Goal: Find contact information: Obtain details needed to contact an individual or organization

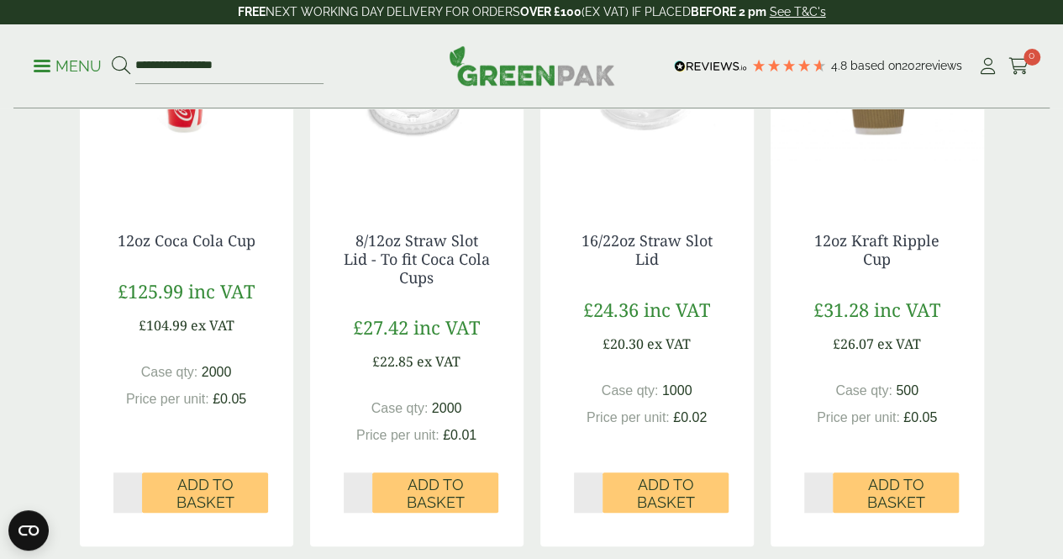
scroll to position [444, 0]
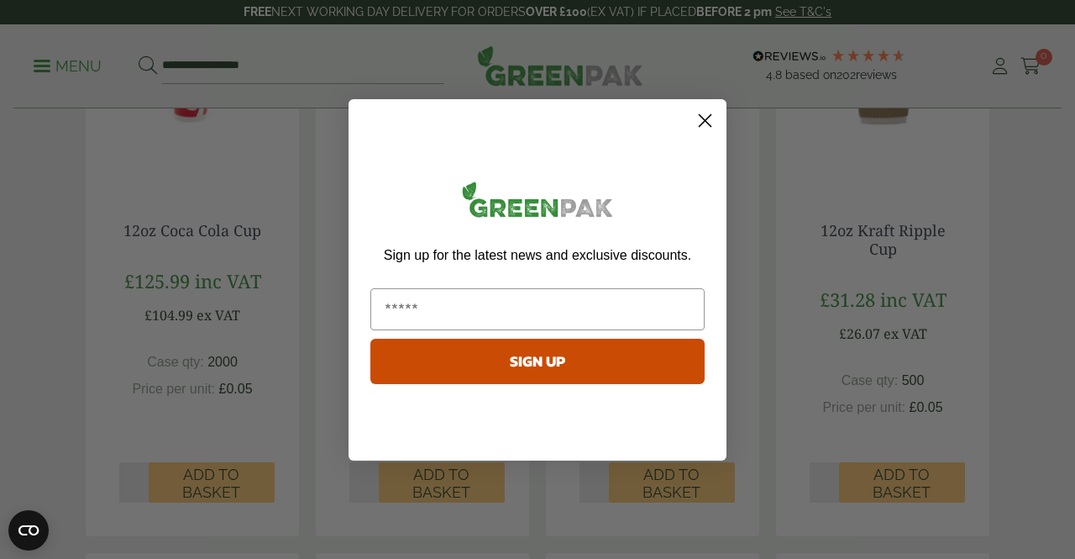
click at [705, 122] on circle "Close dialog" at bounding box center [705, 120] width 28 height 28
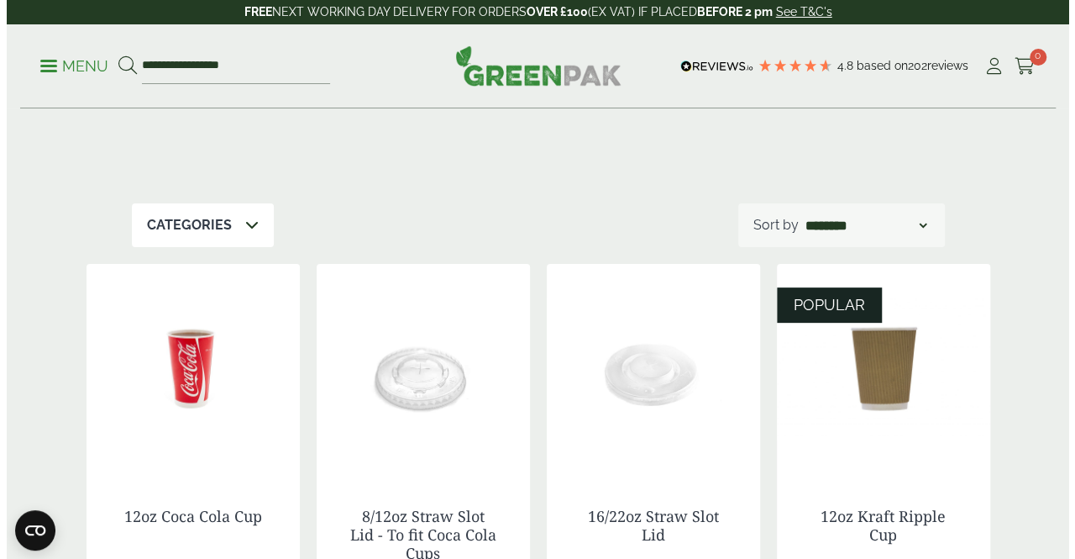
scroll to position [164, 0]
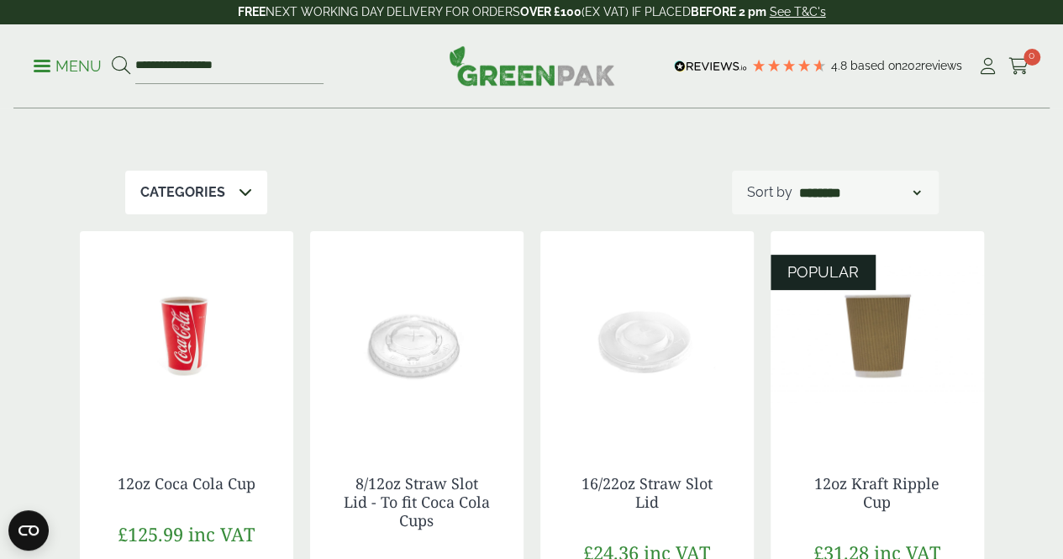
click at [42, 71] on link "Menu" at bounding box center [68, 64] width 68 height 17
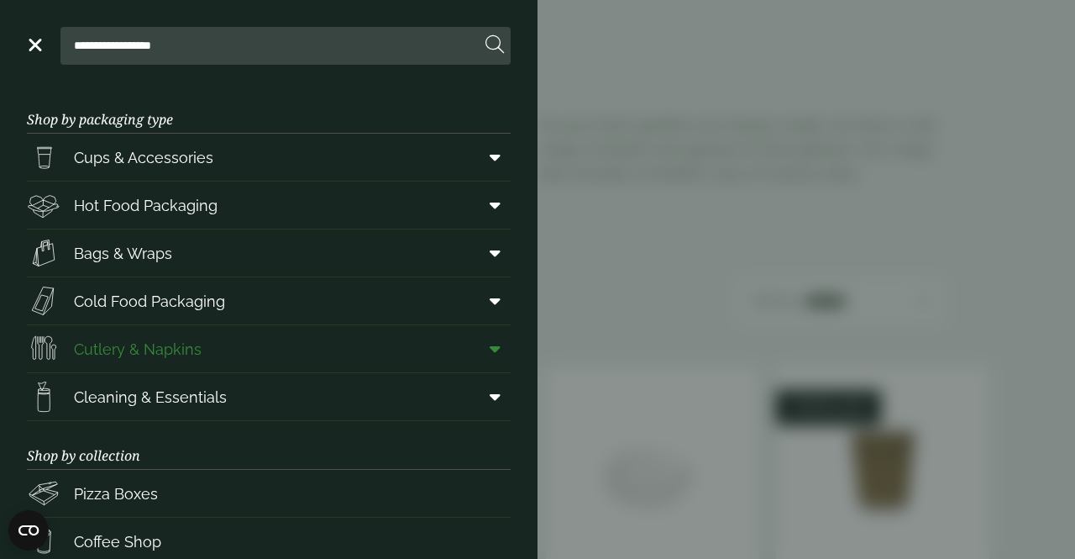
click at [92, 349] on span "Cutlery & Napkins" at bounding box center [138, 349] width 128 height 23
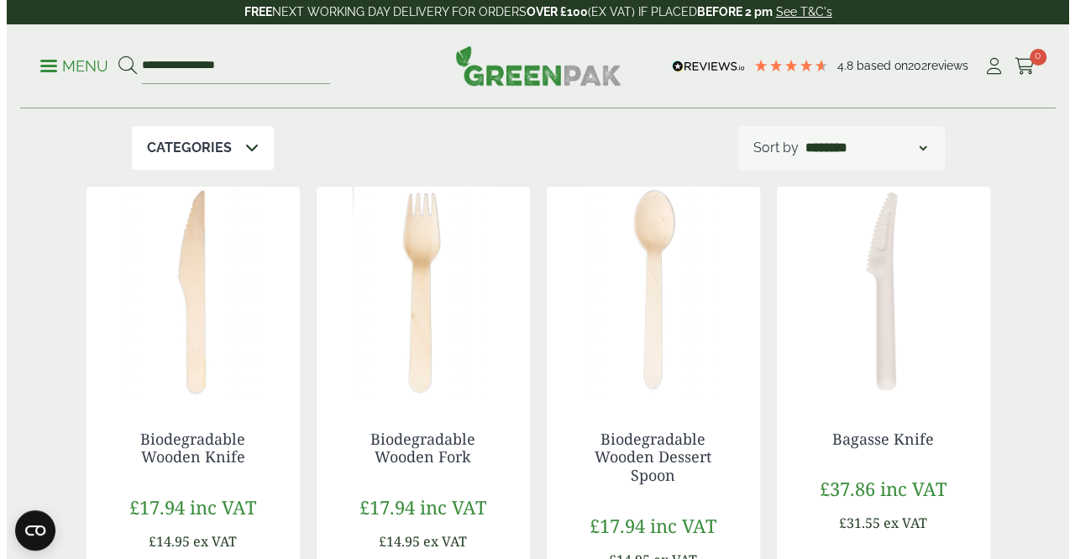
scroll to position [281, 0]
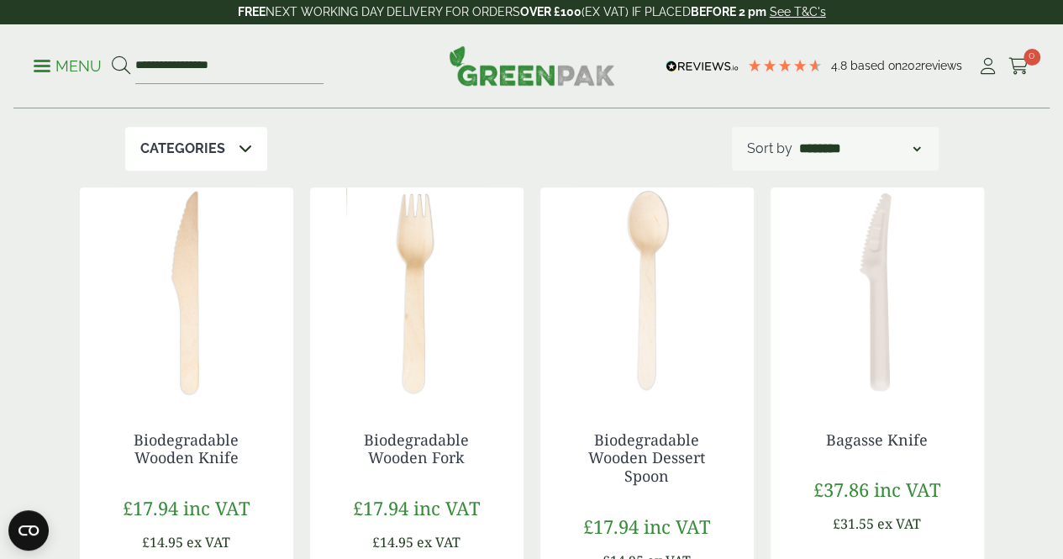
click at [42, 71] on link "Menu" at bounding box center [68, 64] width 68 height 17
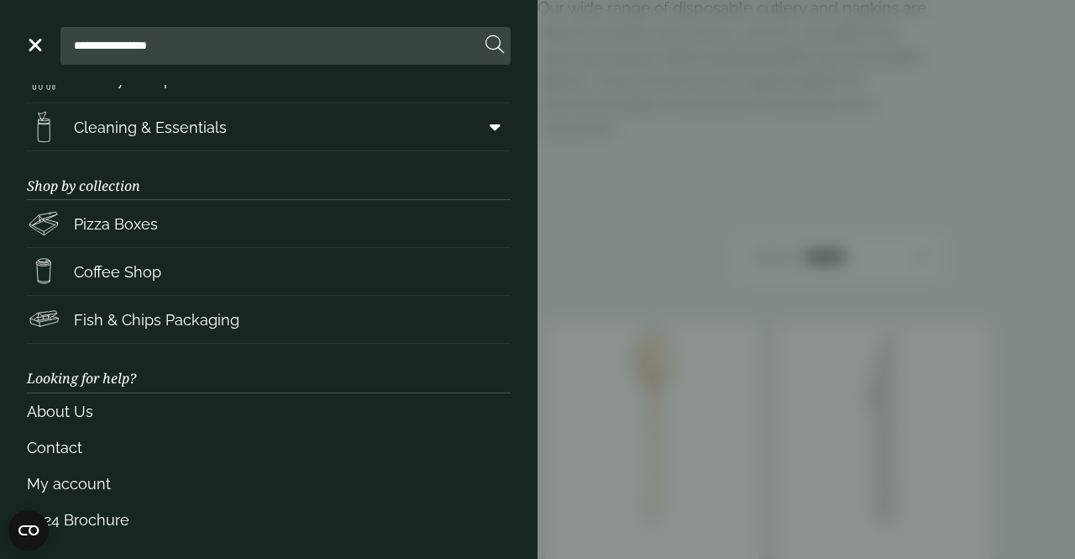
scroll to position [271, 0]
click at [60, 412] on link "About Us" at bounding box center [269, 410] width 484 height 36
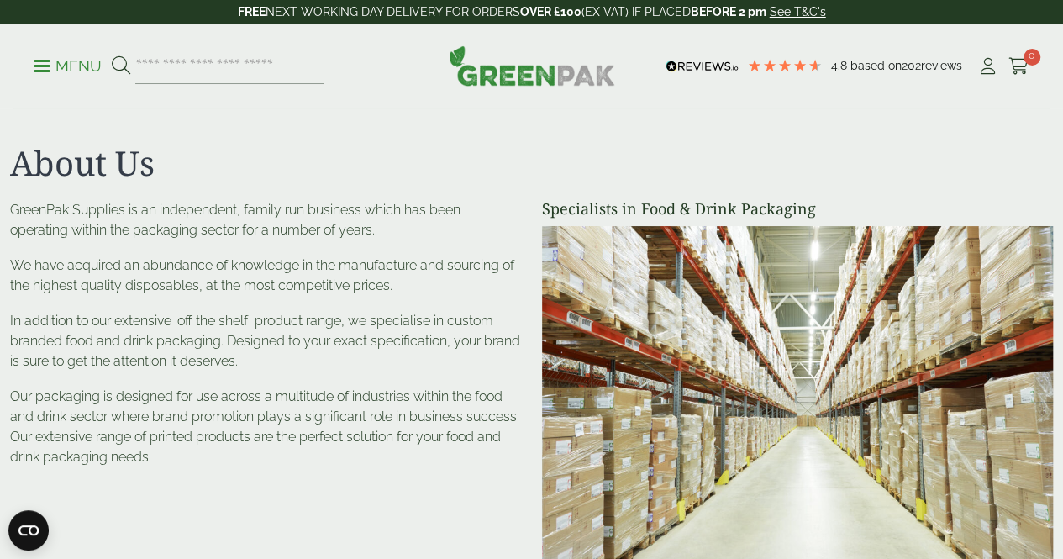
click at [42, 71] on link "Menu" at bounding box center [68, 64] width 68 height 17
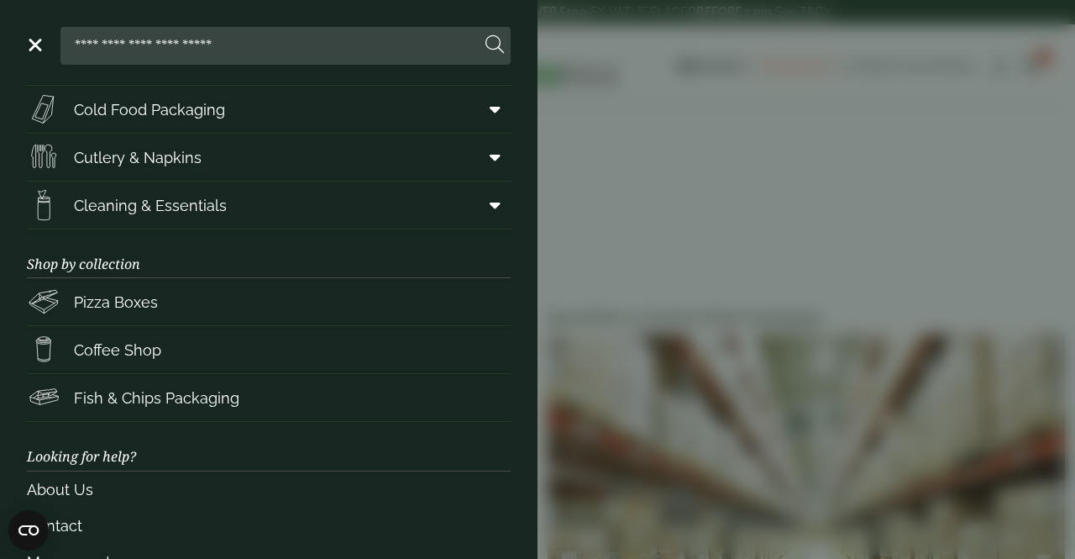
scroll to position [271, 0]
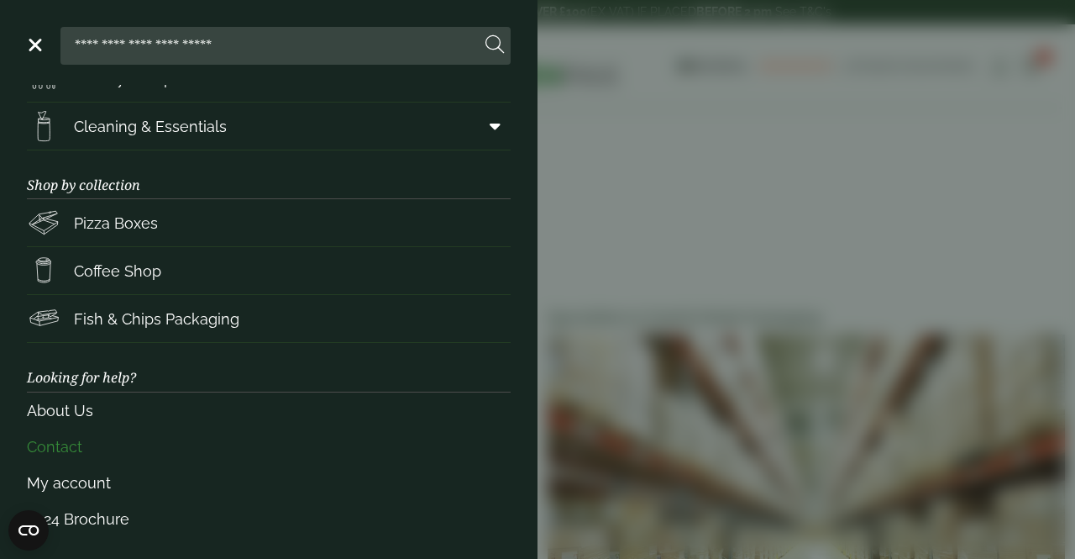
click at [50, 450] on link "Contact" at bounding box center [269, 447] width 484 height 36
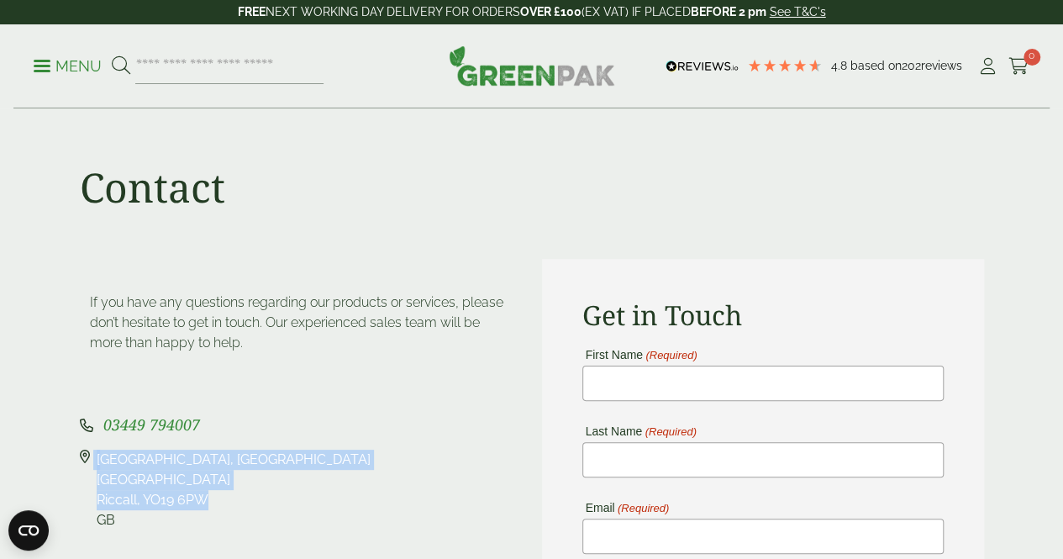
drag, startPoint x: 93, startPoint y: 458, endPoint x: 229, endPoint y: 502, distance: 142.2
click at [229, 502] on div "Pleasant View Farm, Landing Lane Landing Lane Riccall, YO19 6PW GB" at bounding box center [301, 490] width 442 height 81
copy div "Pleasant View Farm, Landing Lane Landing Lane Riccall, YO19 6PW"
click at [54, 61] on p "Menu" at bounding box center [68, 66] width 68 height 20
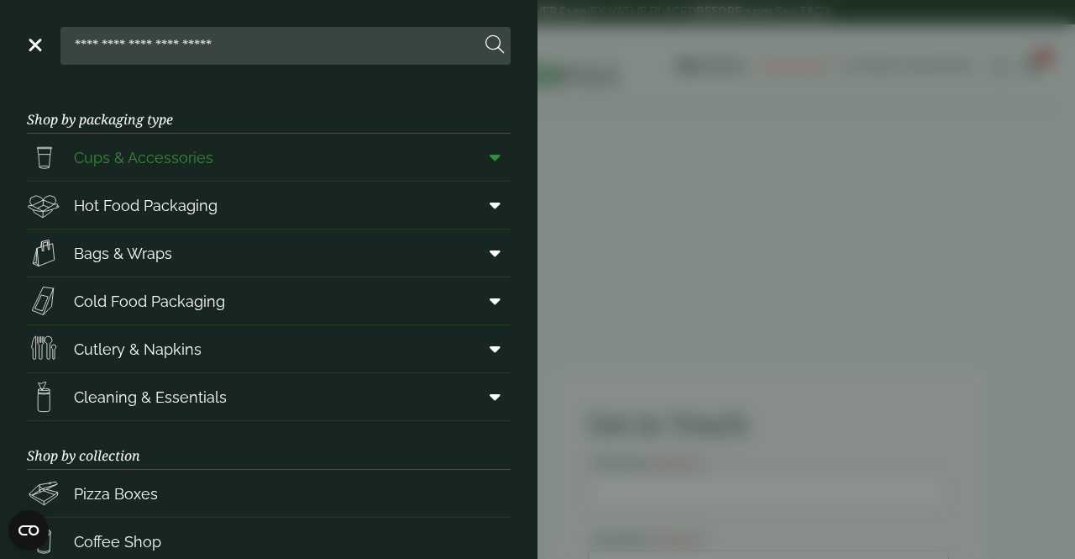
click at [490, 155] on icon at bounding box center [495, 157] width 11 height 17
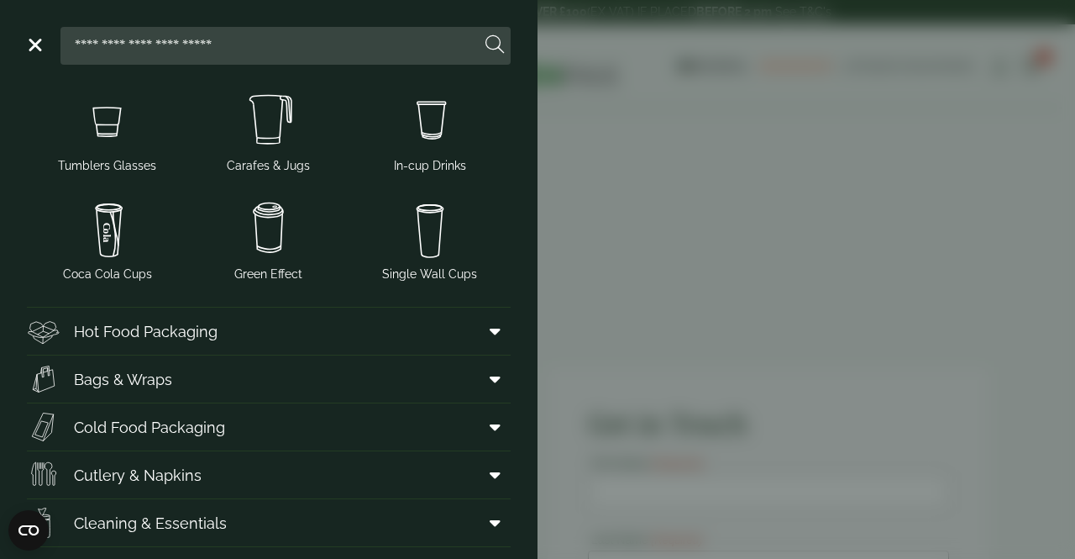
scroll to position [323, 0]
click at [61, 339] on span "Hot Food Packaging" at bounding box center [122, 330] width 191 height 34
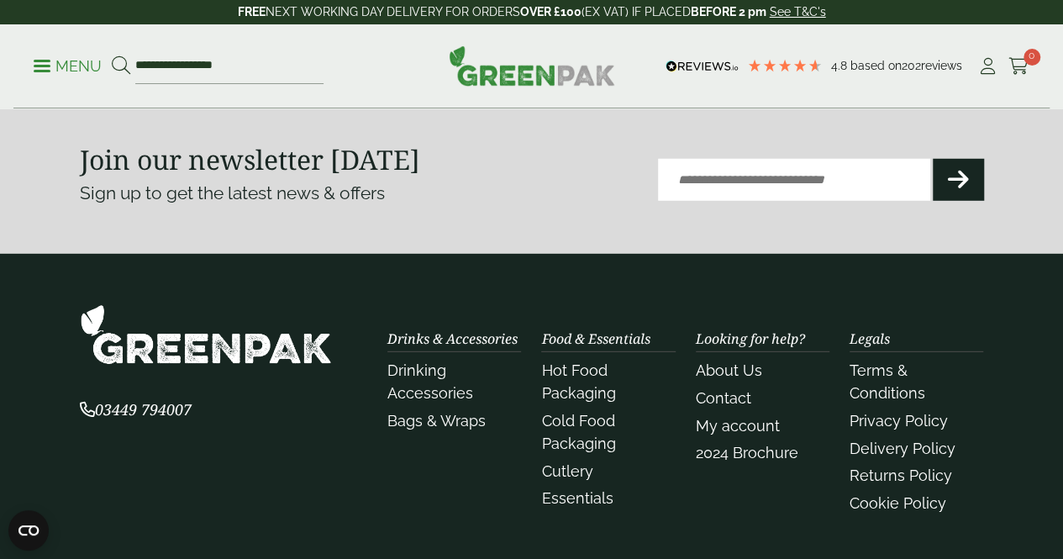
scroll to position [2282, 0]
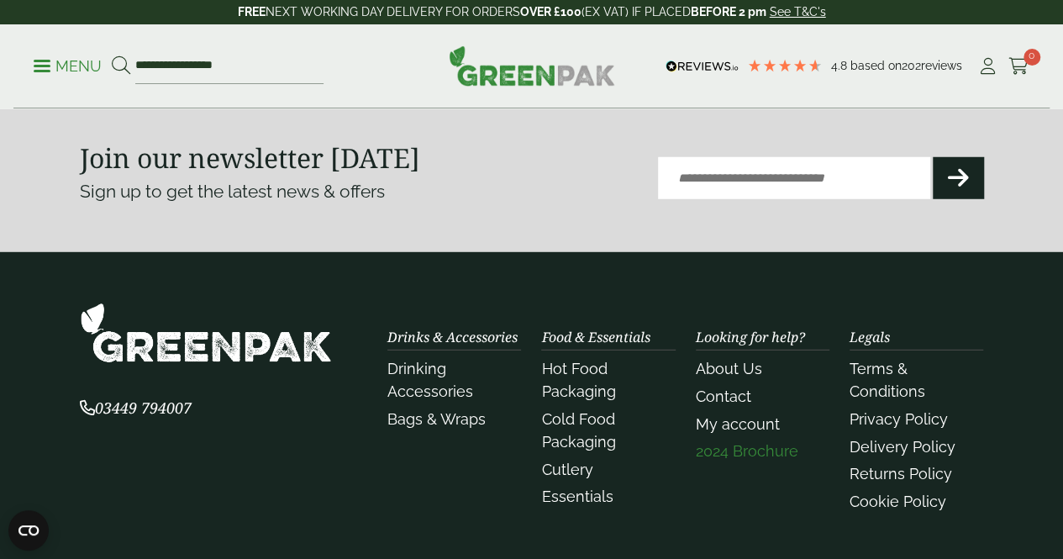
click at [709, 460] on link "2024 Brochure" at bounding box center [747, 451] width 103 height 18
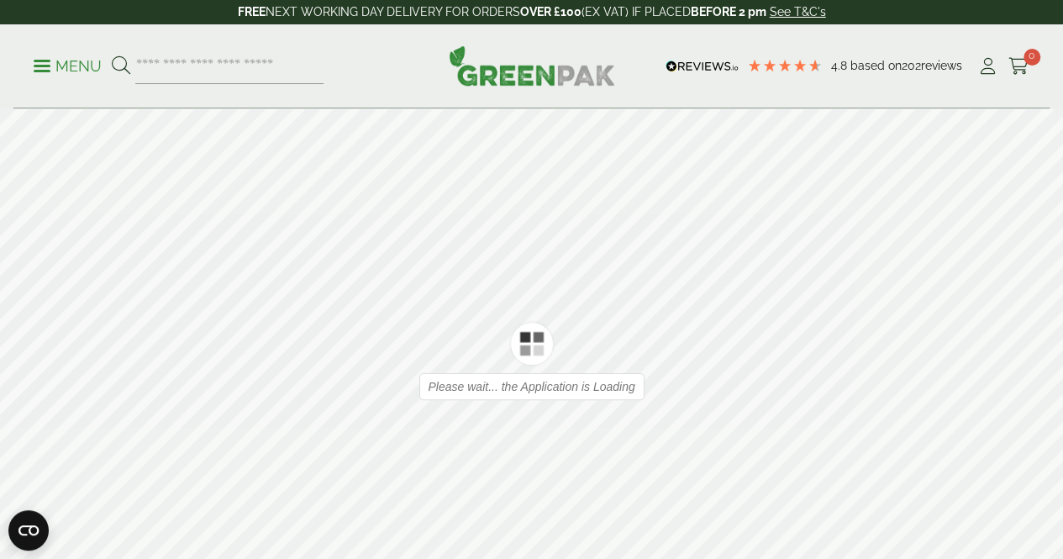
type input "*"
type input "**"
click at [1038, 323] on icon at bounding box center [1038, 324] width 16 height 44
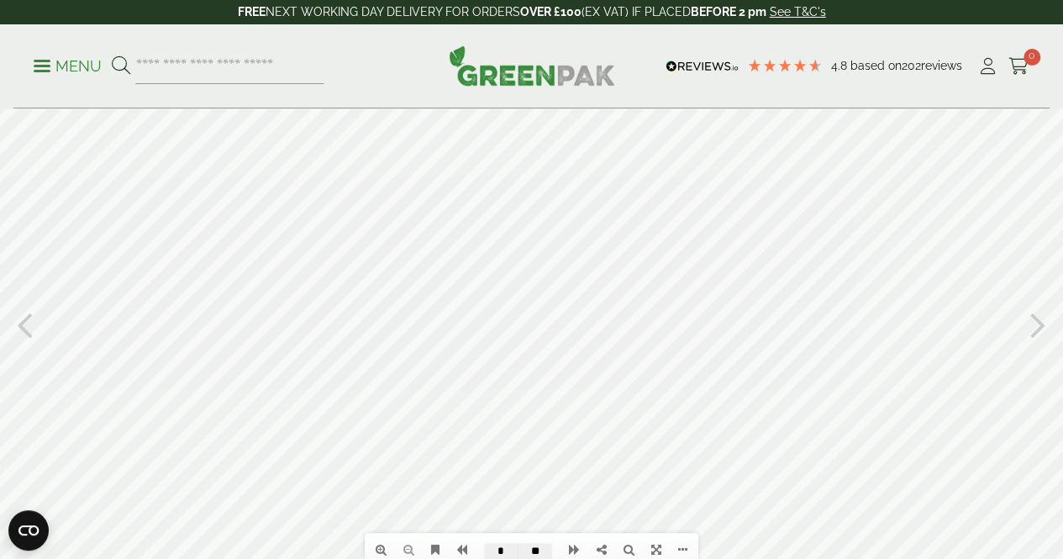
click at [1038, 323] on icon at bounding box center [1038, 324] width 16 height 44
type input "*"
click at [516, 252] on div at bounding box center [531, 322] width 1063 height 503
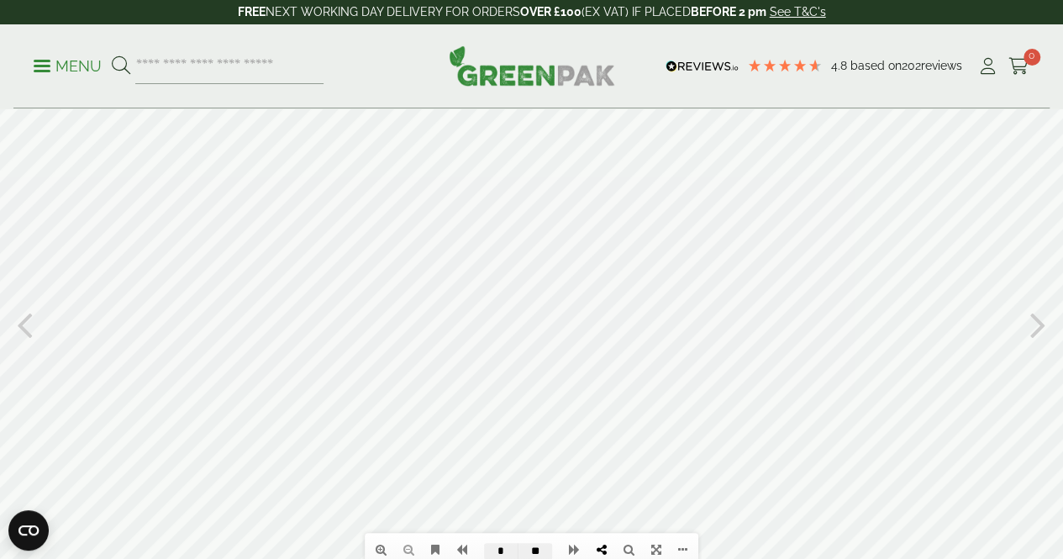
click at [600, 542] on link at bounding box center [601, 549] width 27 height 29
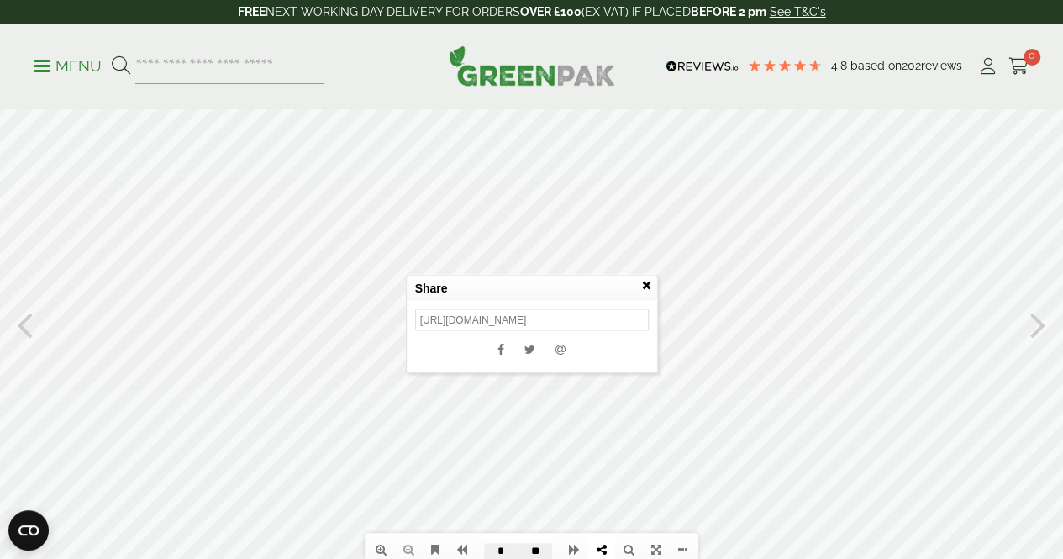
click at [643, 281] on icon at bounding box center [646, 284] width 9 height 12
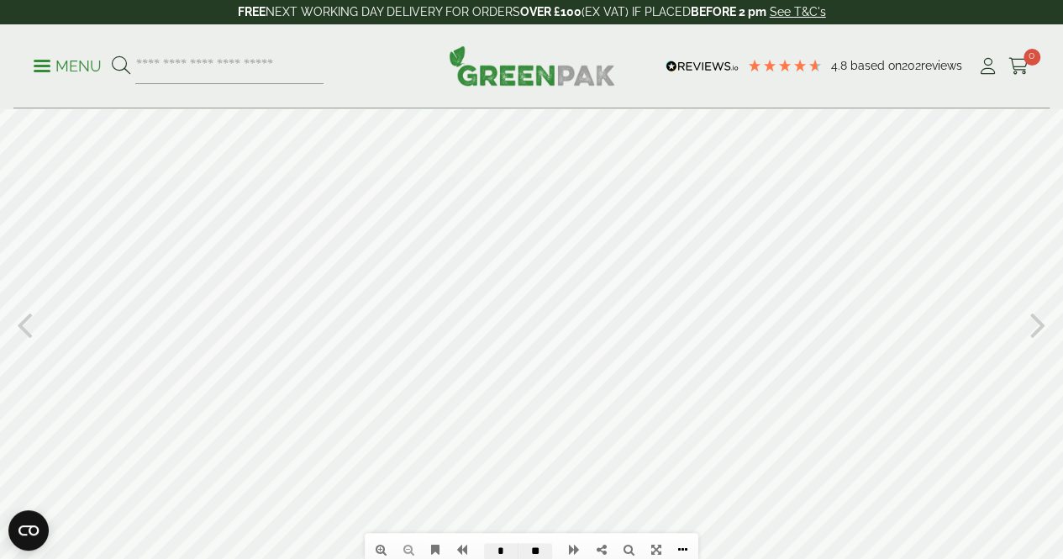
click at [683, 548] on icon at bounding box center [682, 550] width 9 height 12
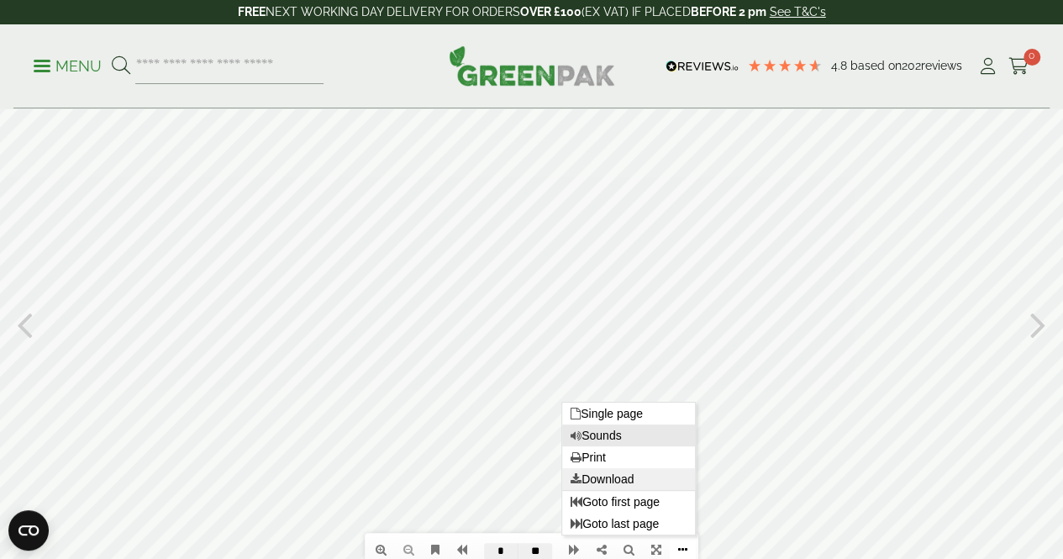
click at [614, 477] on link "Download" at bounding box center [628, 479] width 133 height 22
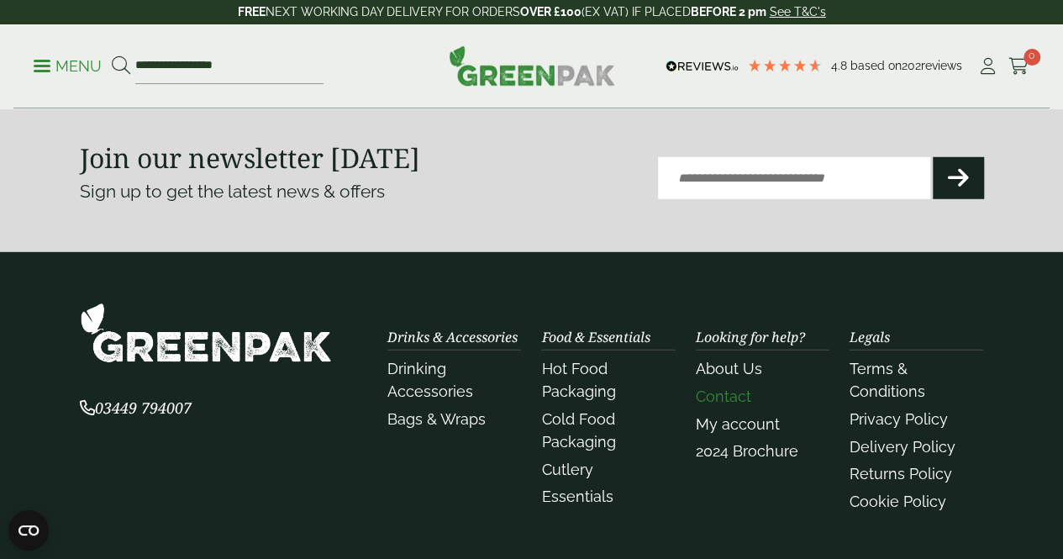
click at [733, 405] on link "Contact" at bounding box center [723, 396] width 55 height 18
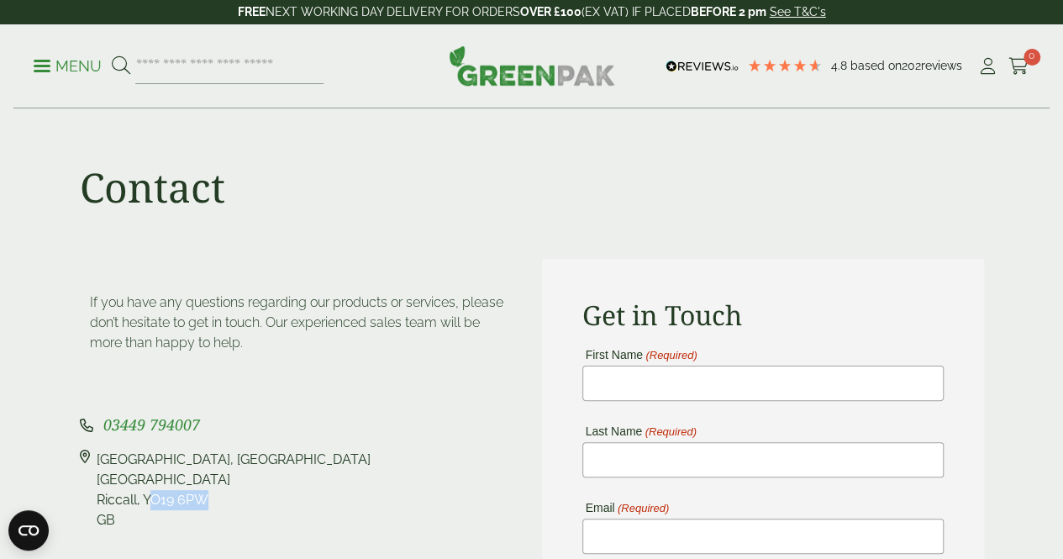
drag, startPoint x: 148, startPoint y: 501, endPoint x: 222, endPoint y: 503, distance: 74.0
click at [222, 503] on div "[STREET_ADDRESS]" at bounding box center [234, 490] width 274 height 81
drag, startPoint x: 145, startPoint y: 494, endPoint x: 218, endPoint y: 497, distance: 73.1
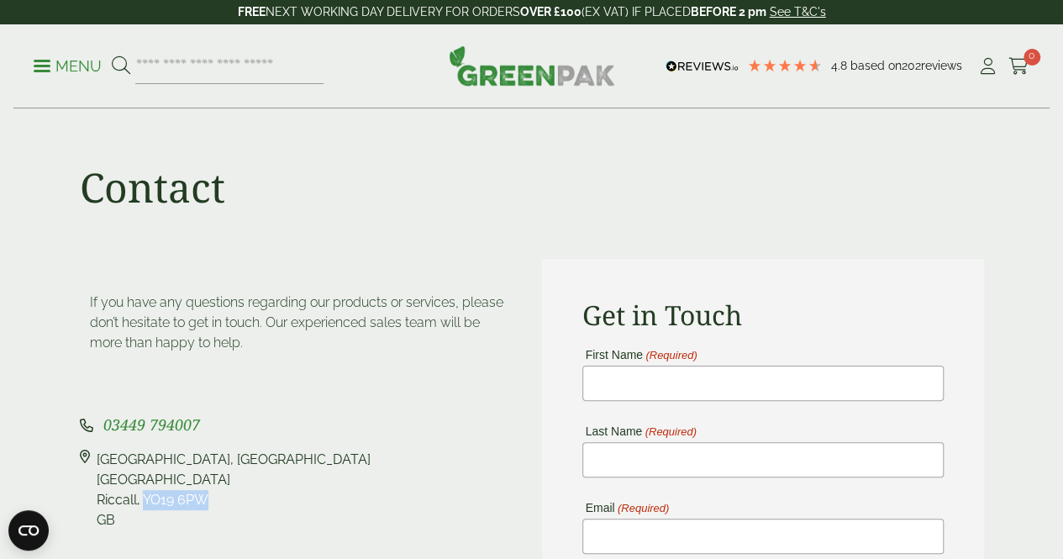
click at [218, 497] on div "[STREET_ADDRESS]" at bounding box center [234, 490] width 274 height 81
copy div "YO19 6PW"
